Goal: Use online tool/utility: Utilize a website feature to perform a specific function

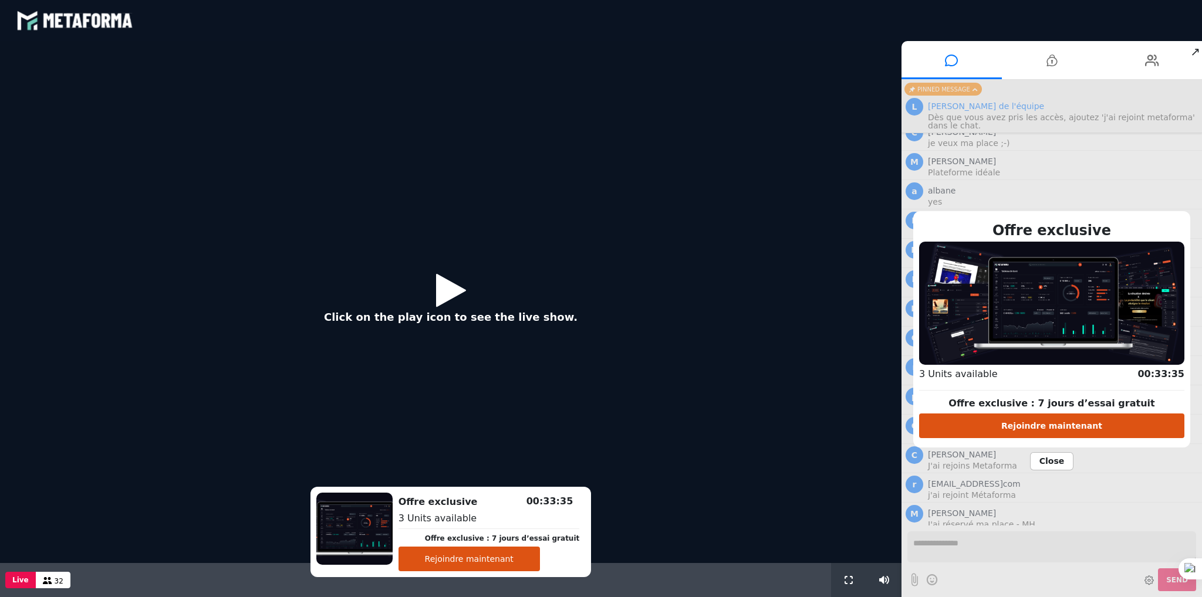
scroll to position [1052, 0]
